Goal: Download file/media

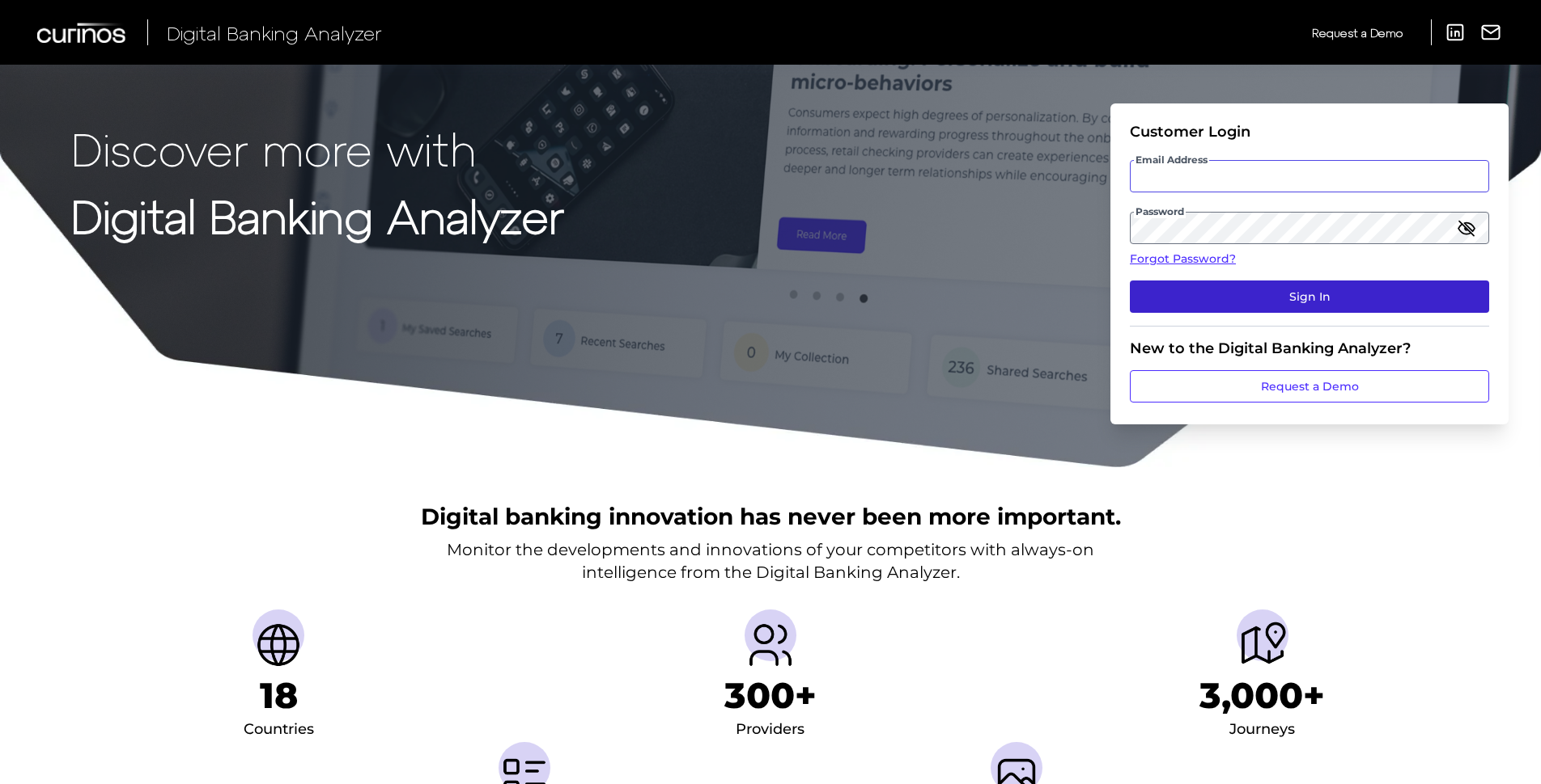
type input "[PERSON_NAME][EMAIL_ADDRESS][PERSON_NAME][DOMAIN_NAME]"
click at [1275, 299] on button "Sign In" at bounding box center [1309, 297] width 359 height 33
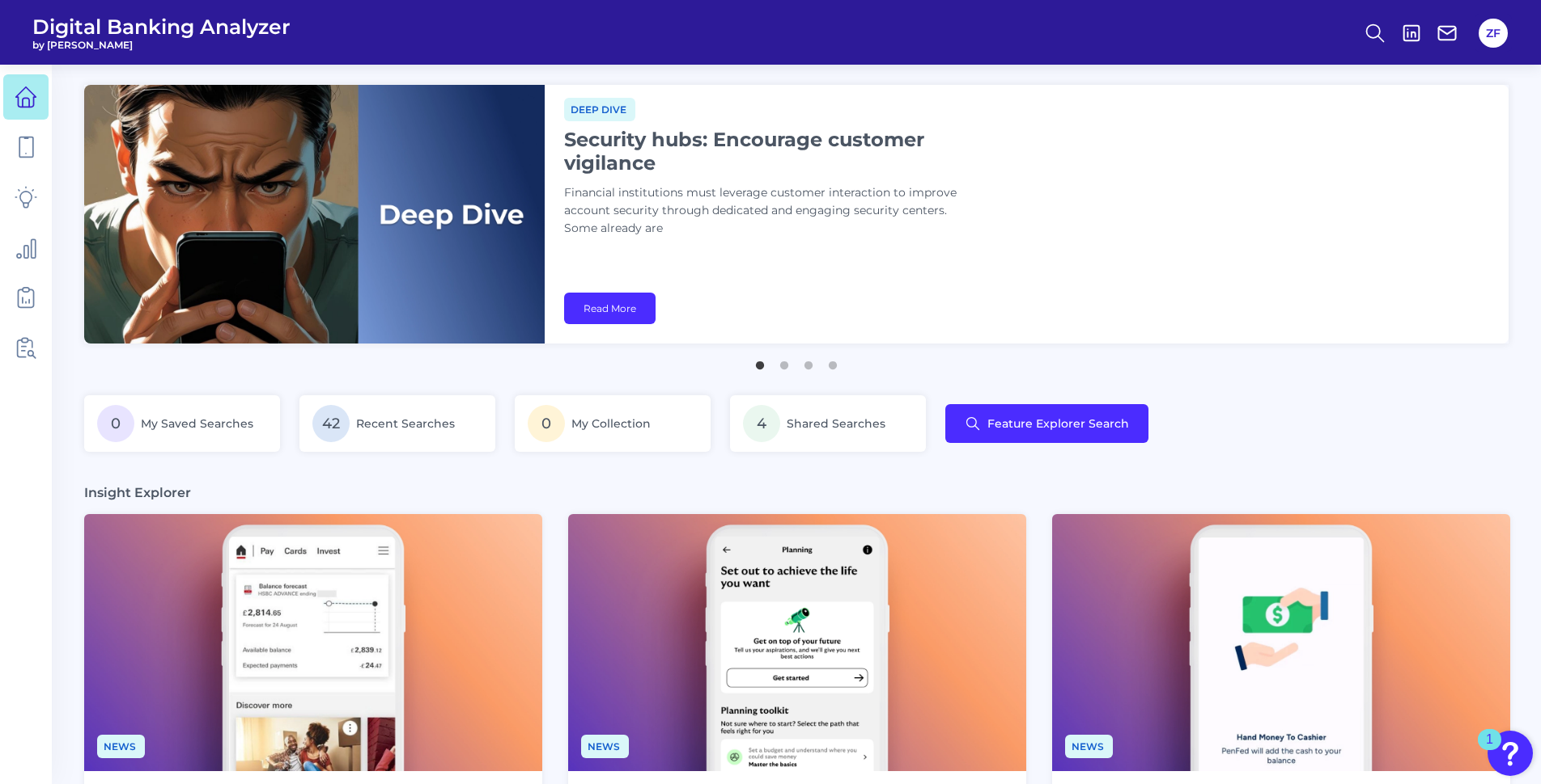
click at [952, 293] on div "Deep dive Security hubs: Encourage customer vigilance Financial institutions mu…" at bounding box center [1026, 214] width 963 height 259
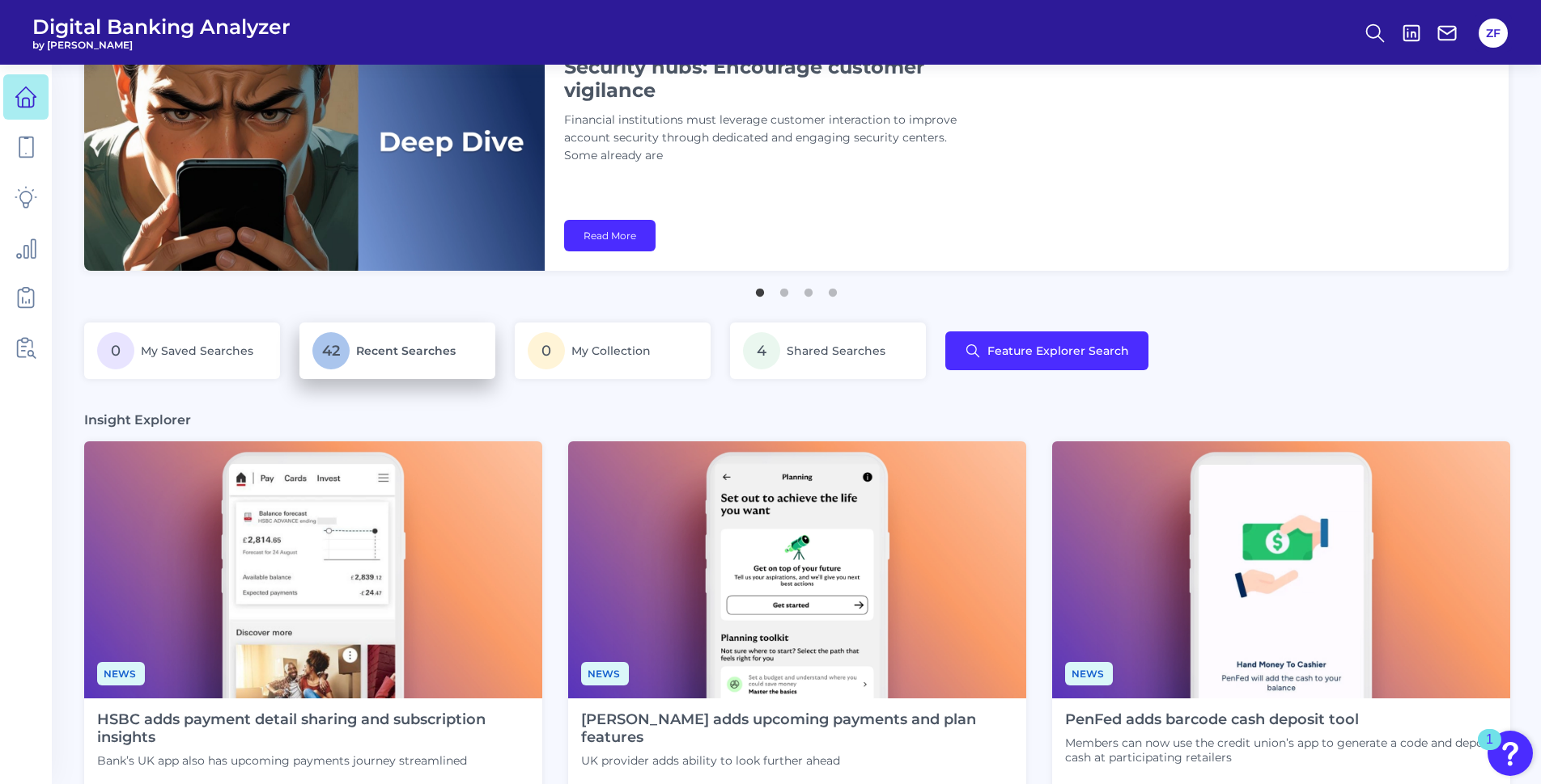
scroll to position [162, 0]
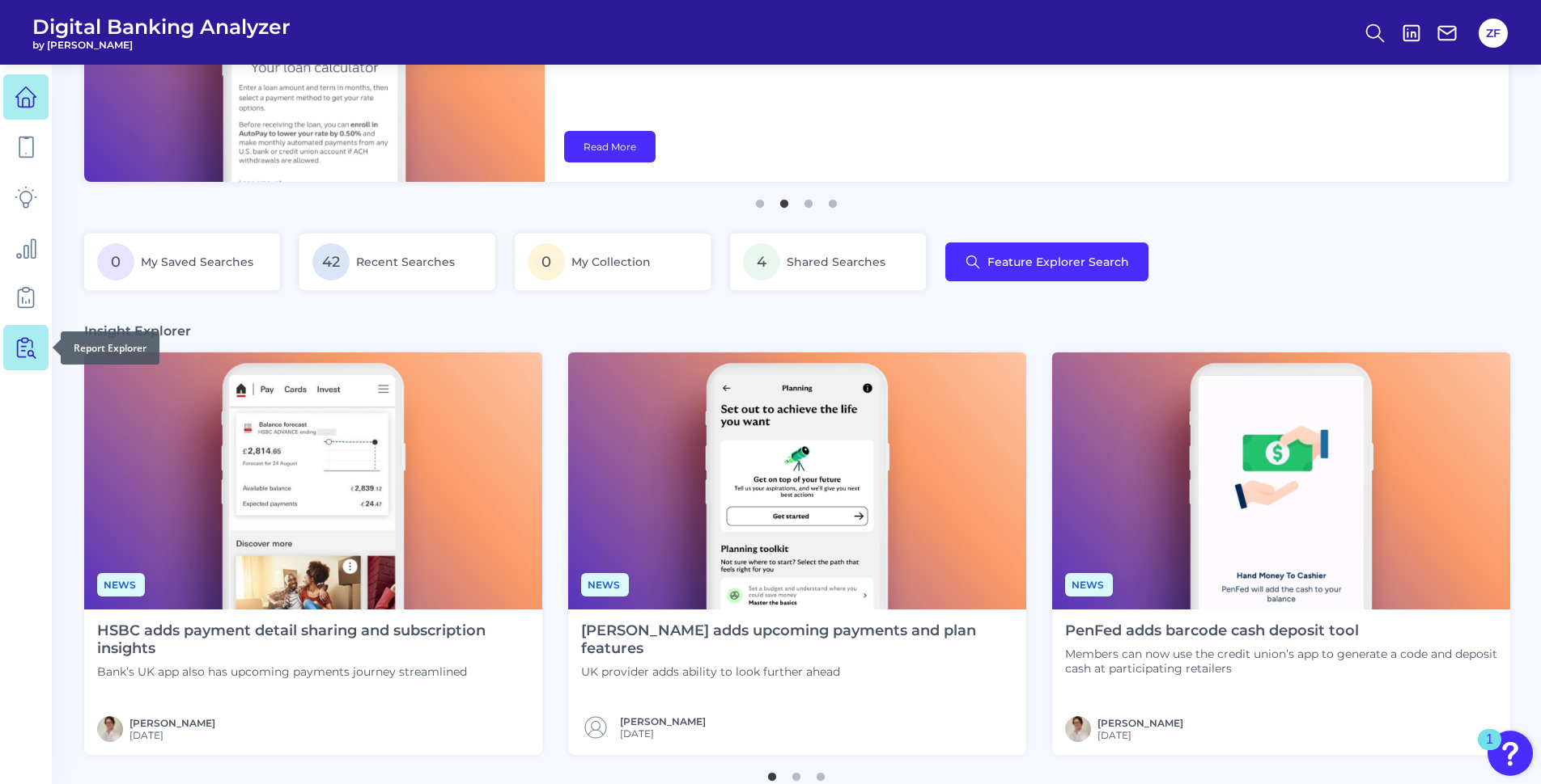
click at [36, 338] on icon at bounding box center [26, 348] width 23 height 23
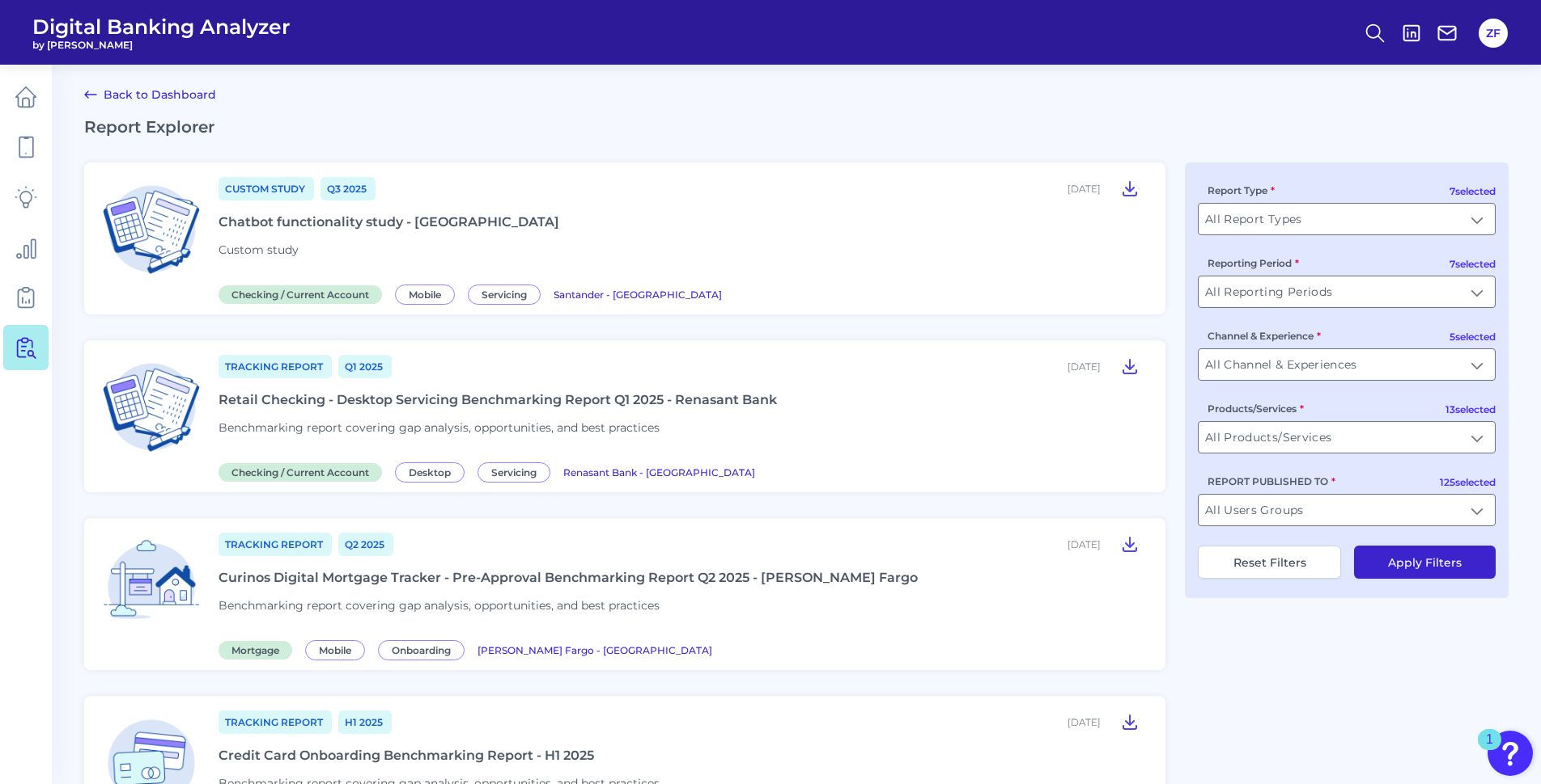
click at [394, 231] on div "Custom Study Q3 [DATE], 2025 Chatbot functionality study - Santander Custom stu…" at bounding box center [681, 238] width 927 height 126
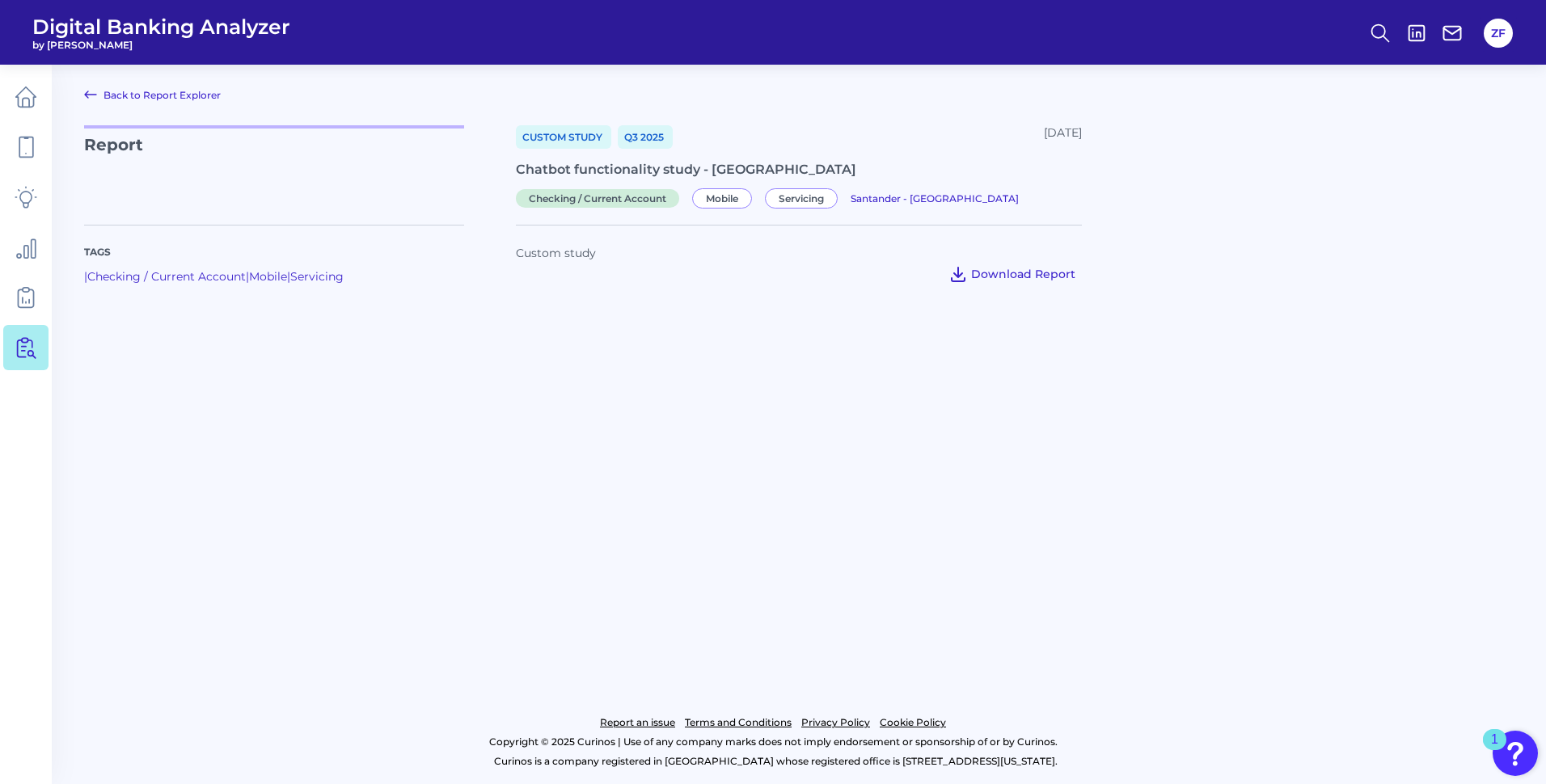
click at [1036, 273] on span "Download Report" at bounding box center [1024, 273] width 104 height 14
click at [1002, 281] on span "Download Report" at bounding box center [1024, 273] width 104 height 14
click at [717, 388] on main "Back to Report Explorer Report Custom Study Q3 [DATE], 2025 Chatbot functionali…" at bounding box center [773, 392] width 1546 height 784
